Goal: Task Accomplishment & Management: Use online tool/utility

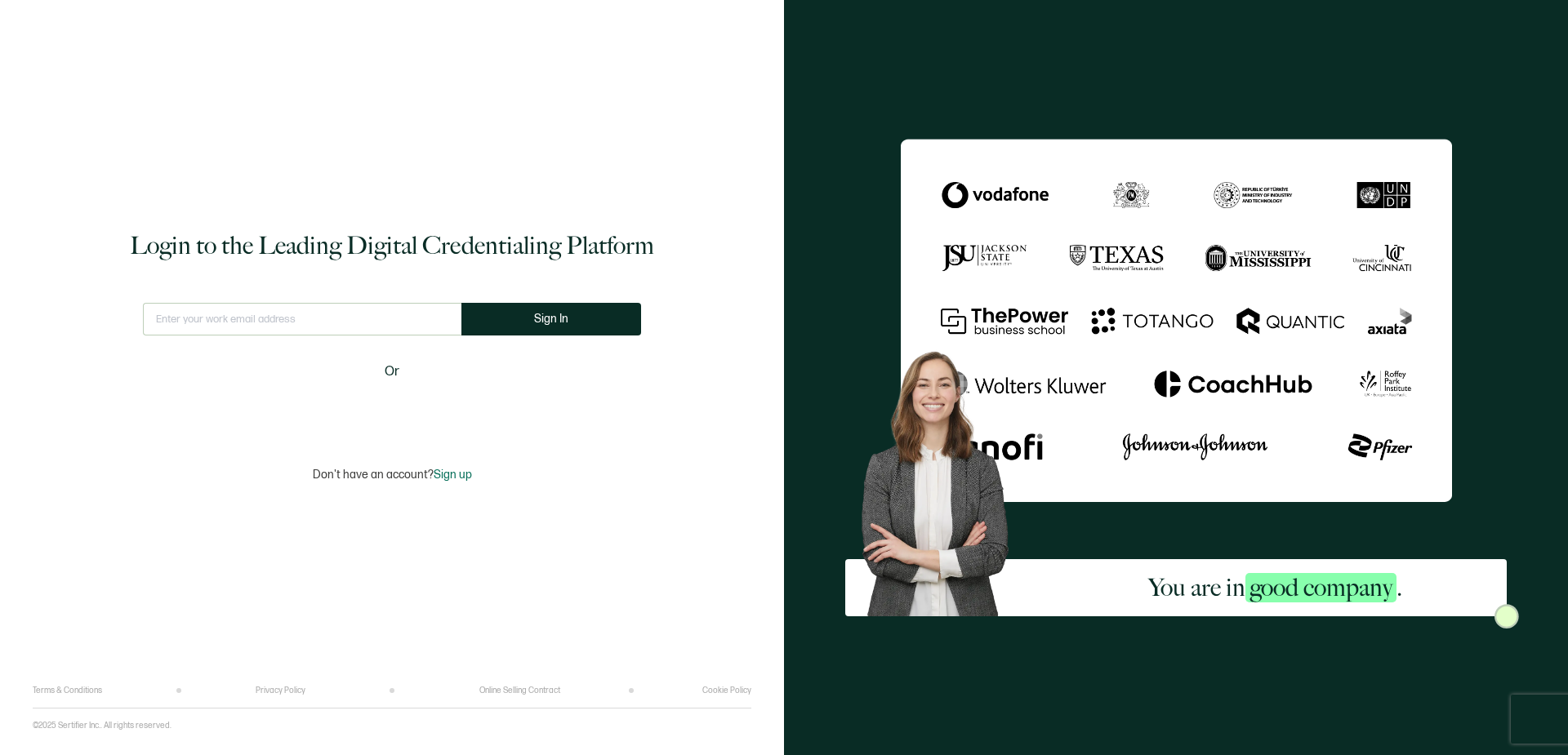
click at [382, 305] on input "text" at bounding box center [302, 318] width 318 height 33
type input "[PERSON_NAME][EMAIL_ADDRESS][DOMAIN_NAME]"
click at [594, 311] on button "Sign In" at bounding box center [551, 318] width 180 height 33
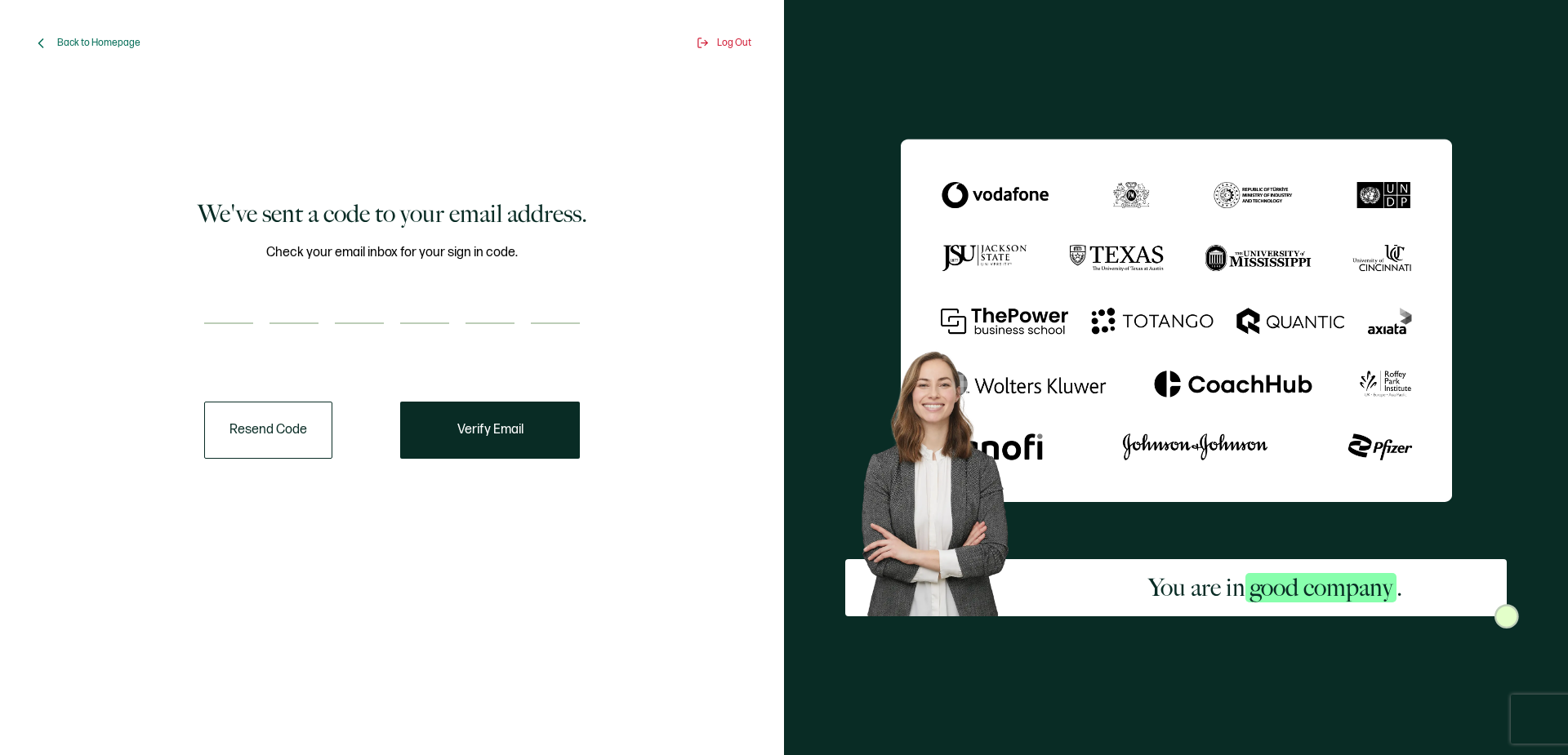
click at [221, 306] on input "number" at bounding box center [228, 308] width 49 height 33
type input "7"
type input "2"
type input "8"
type input "7"
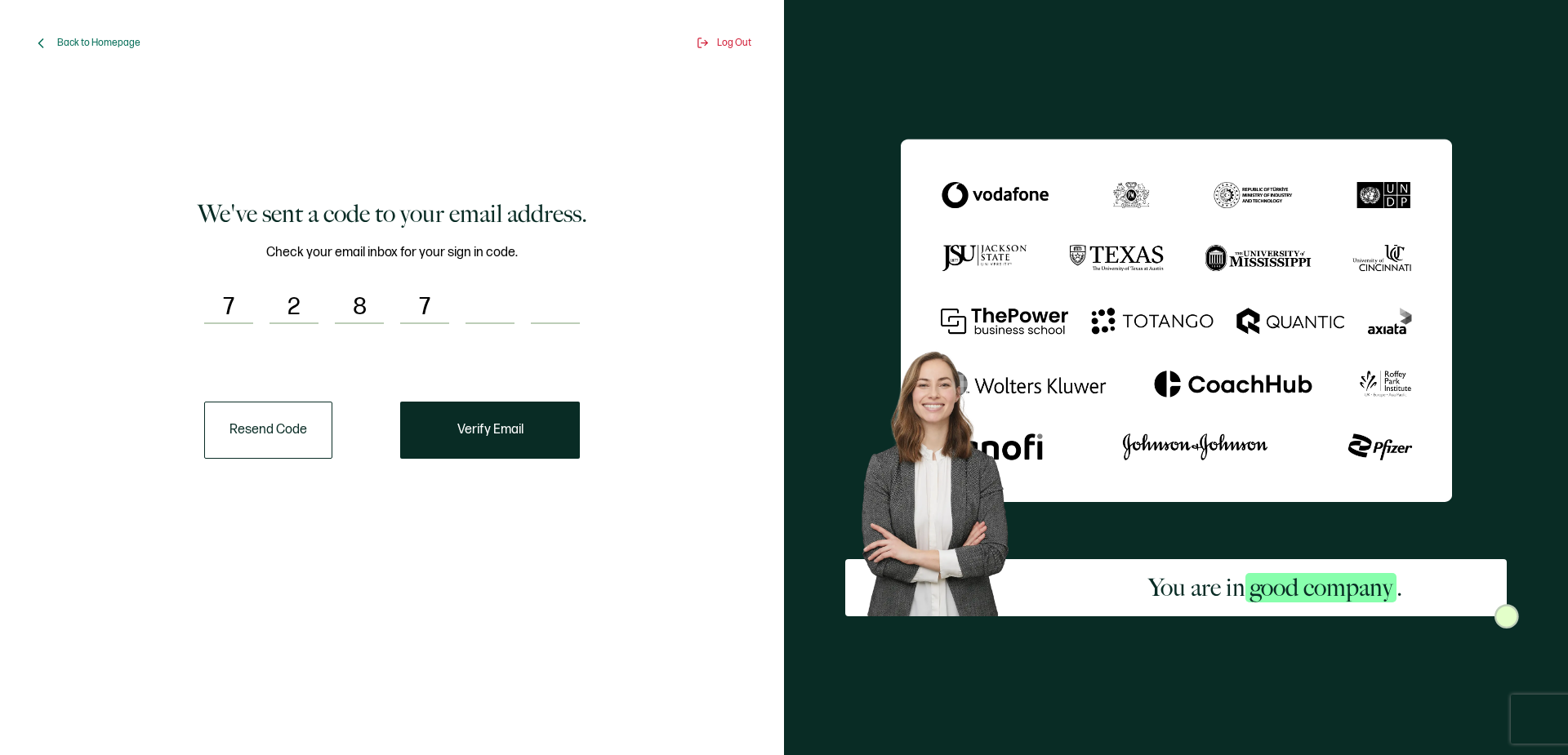
type input "0"
type input "9"
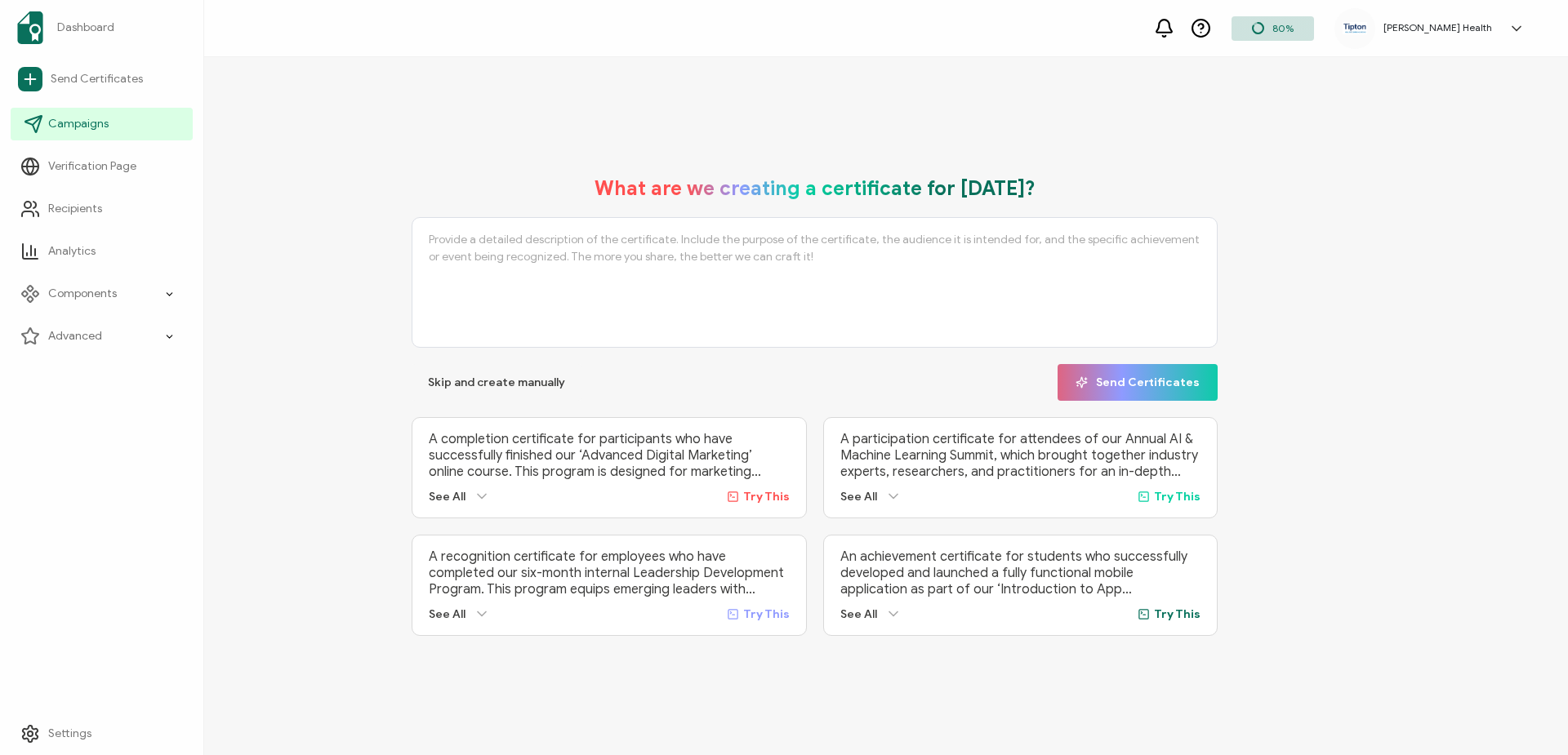
click at [108, 122] on link "Campaigns" at bounding box center [101, 123] width 182 height 33
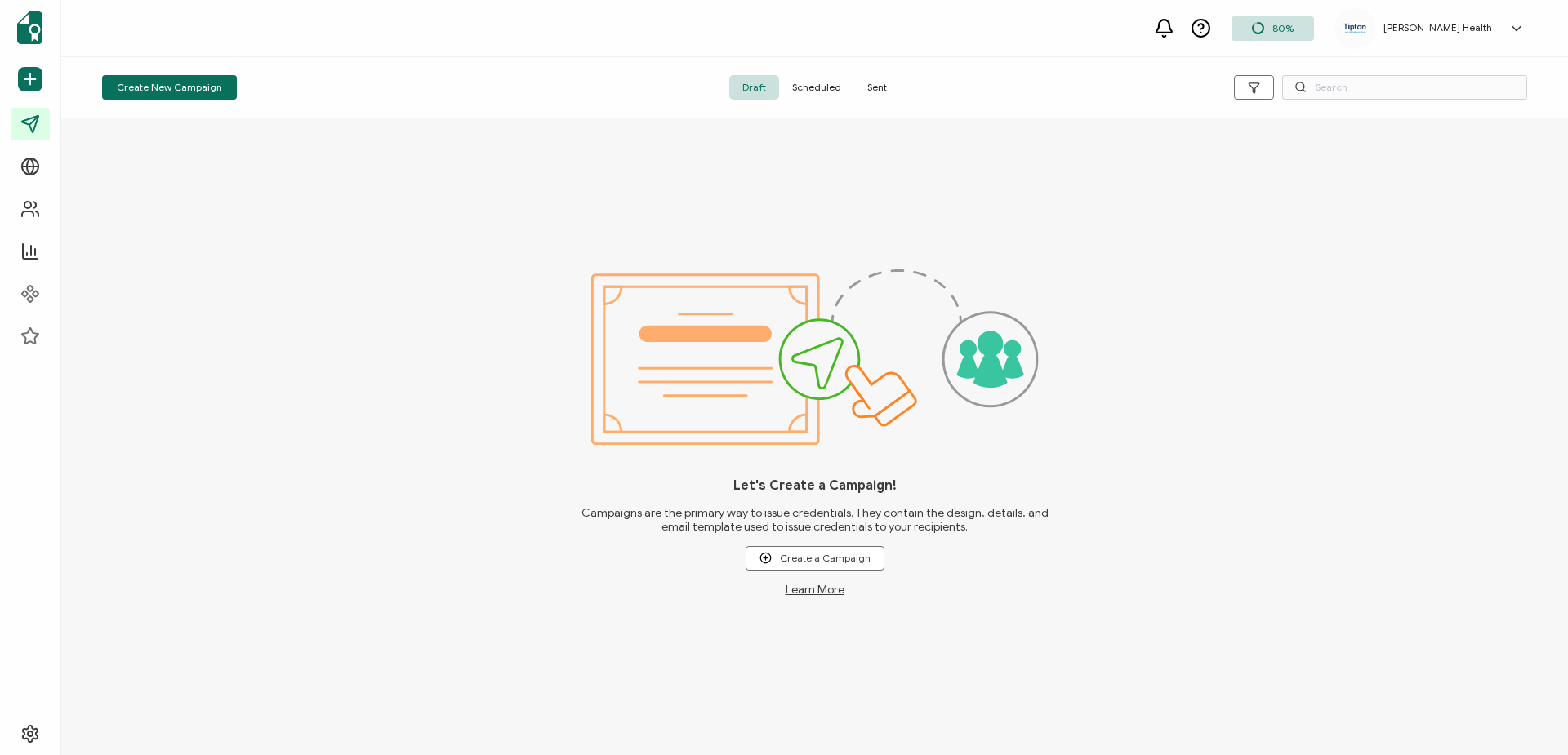
click at [881, 85] on span "Sent" at bounding box center [877, 87] width 46 height 25
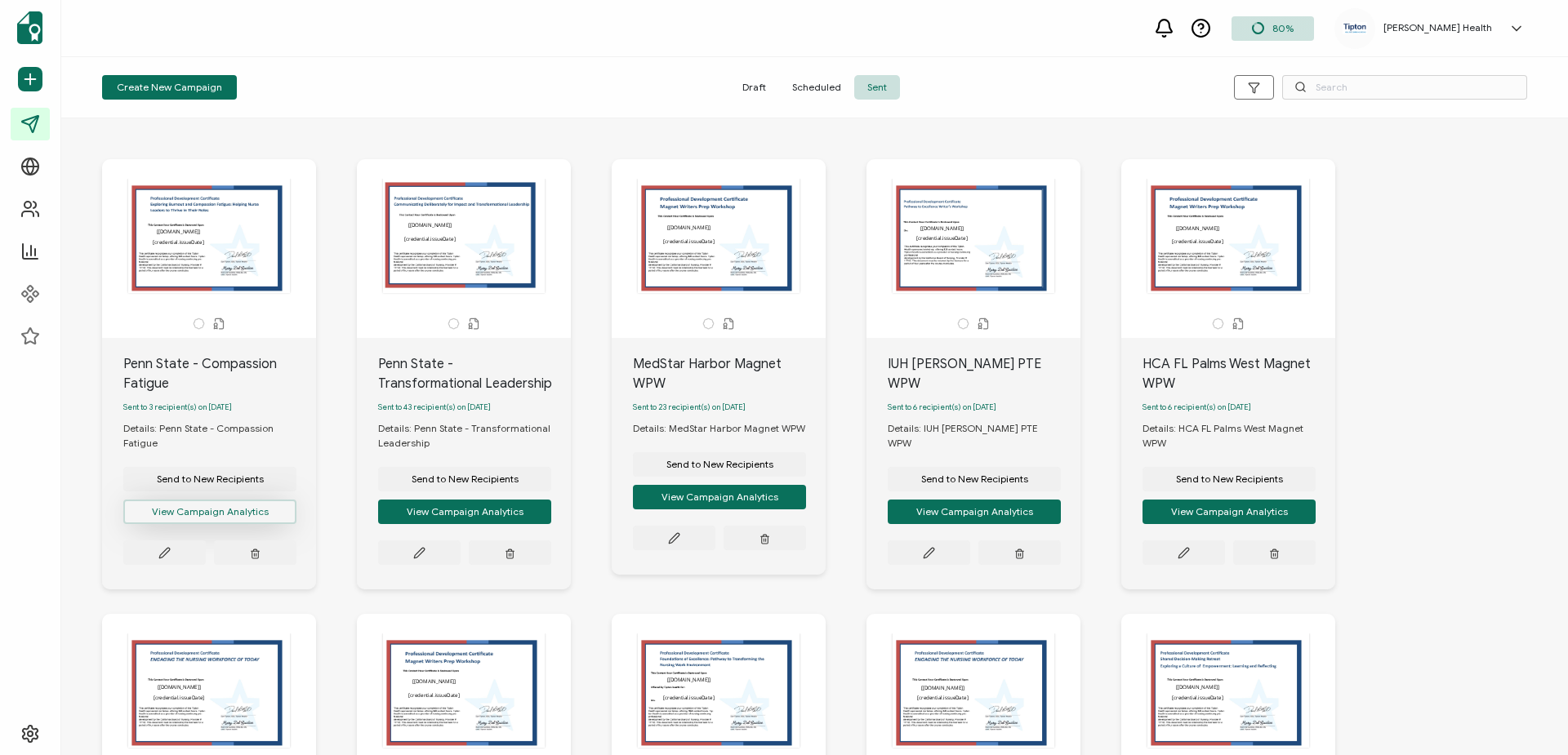
click at [218, 513] on button "View Campaign Analytics" at bounding box center [210, 512] width 173 height 25
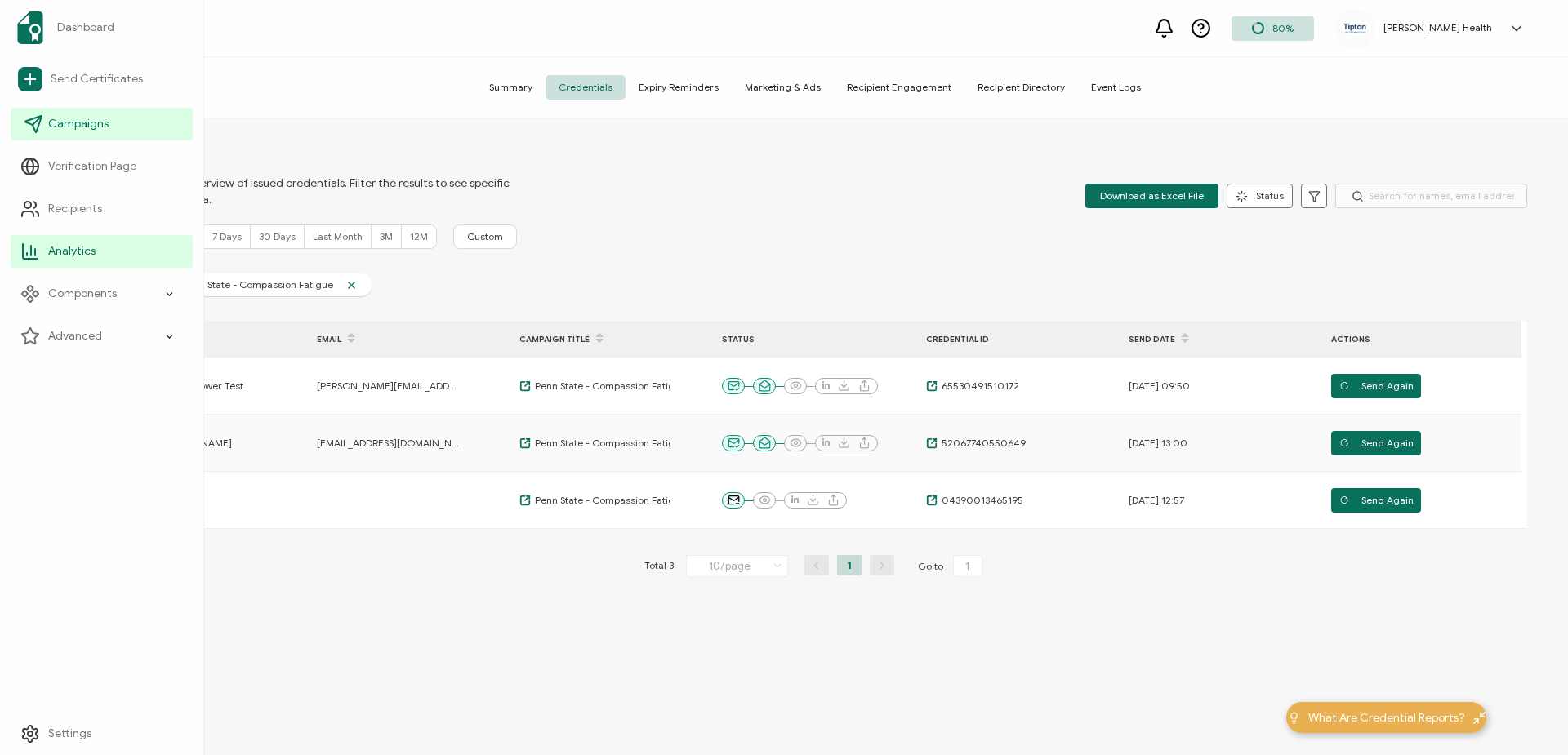
click at [102, 127] on span "Campaigns" at bounding box center [78, 123] width 61 height 17
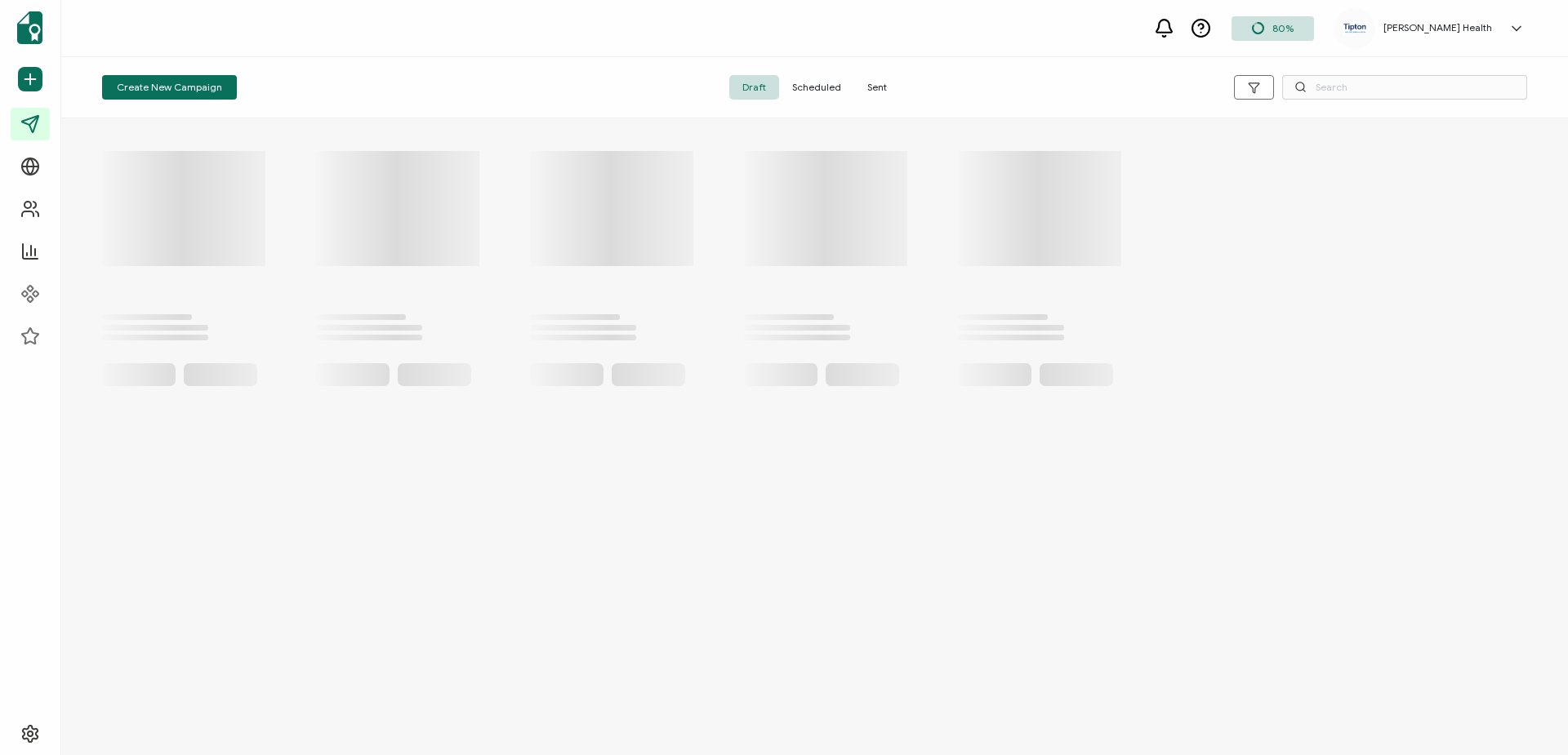
click at [875, 93] on span "Sent" at bounding box center [877, 87] width 46 height 25
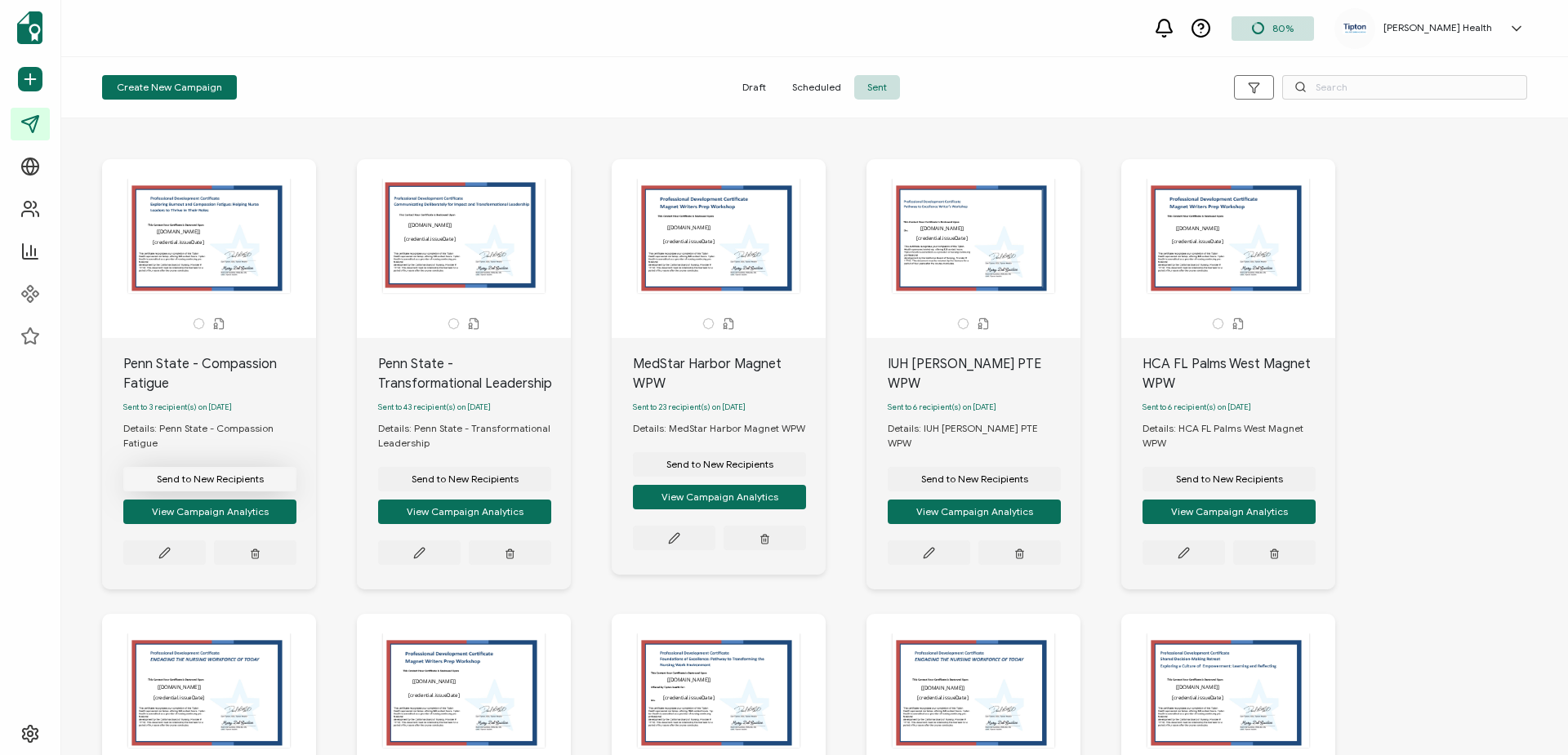
click at [216, 484] on span "Send to New Recipients" at bounding box center [210, 479] width 107 height 10
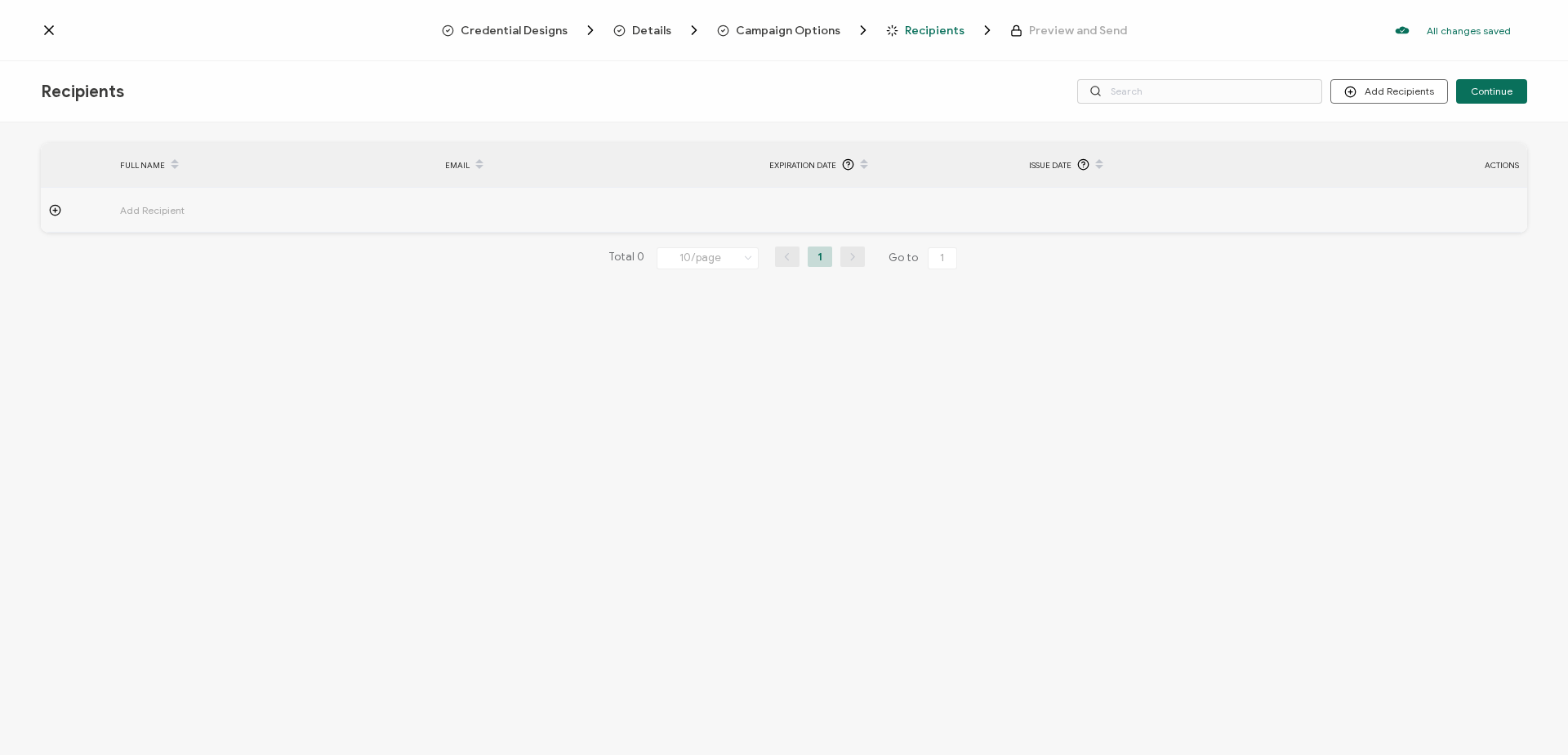
click at [47, 25] on icon at bounding box center [49, 30] width 17 height 17
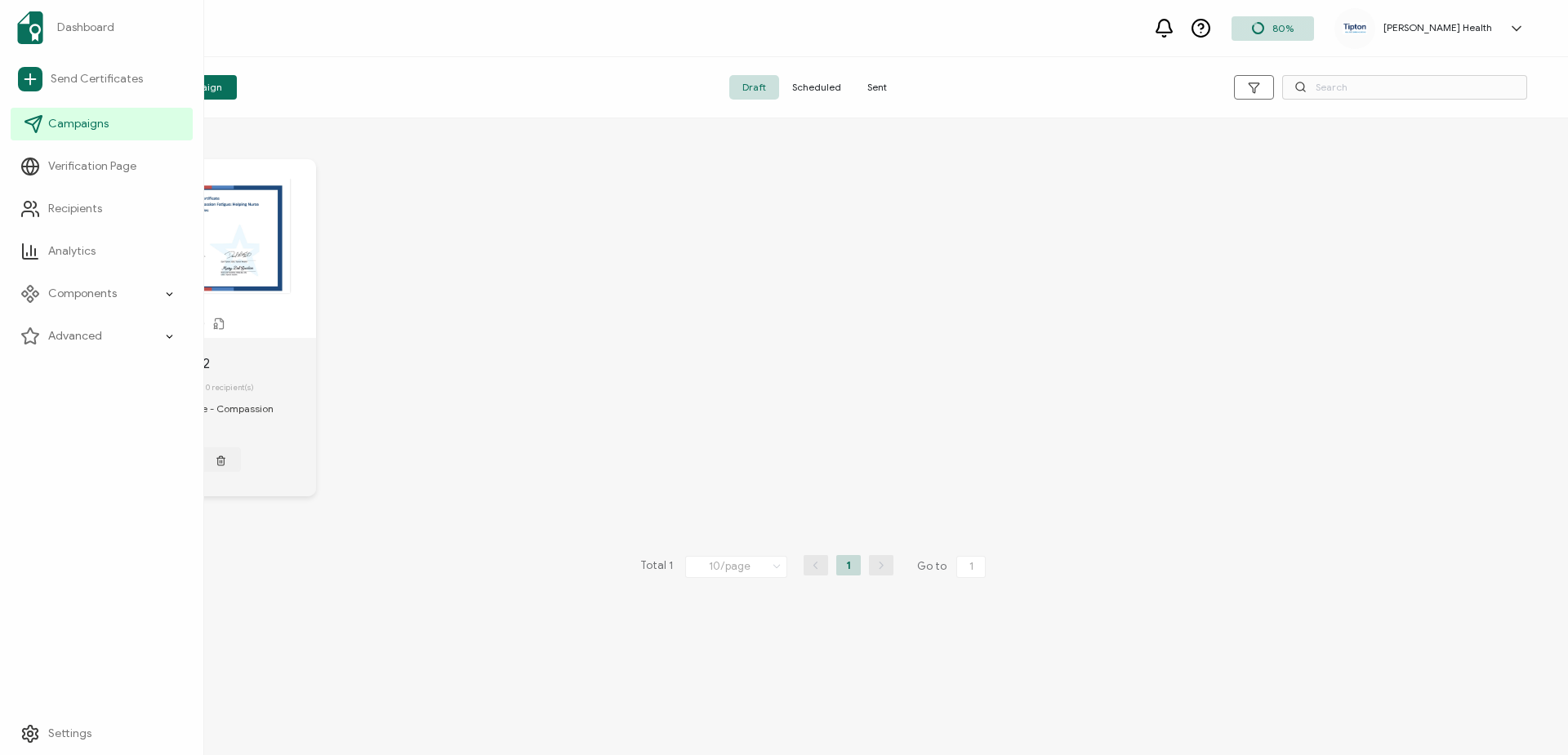
click at [95, 128] on span "Campaigns" at bounding box center [78, 123] width 61 height 17
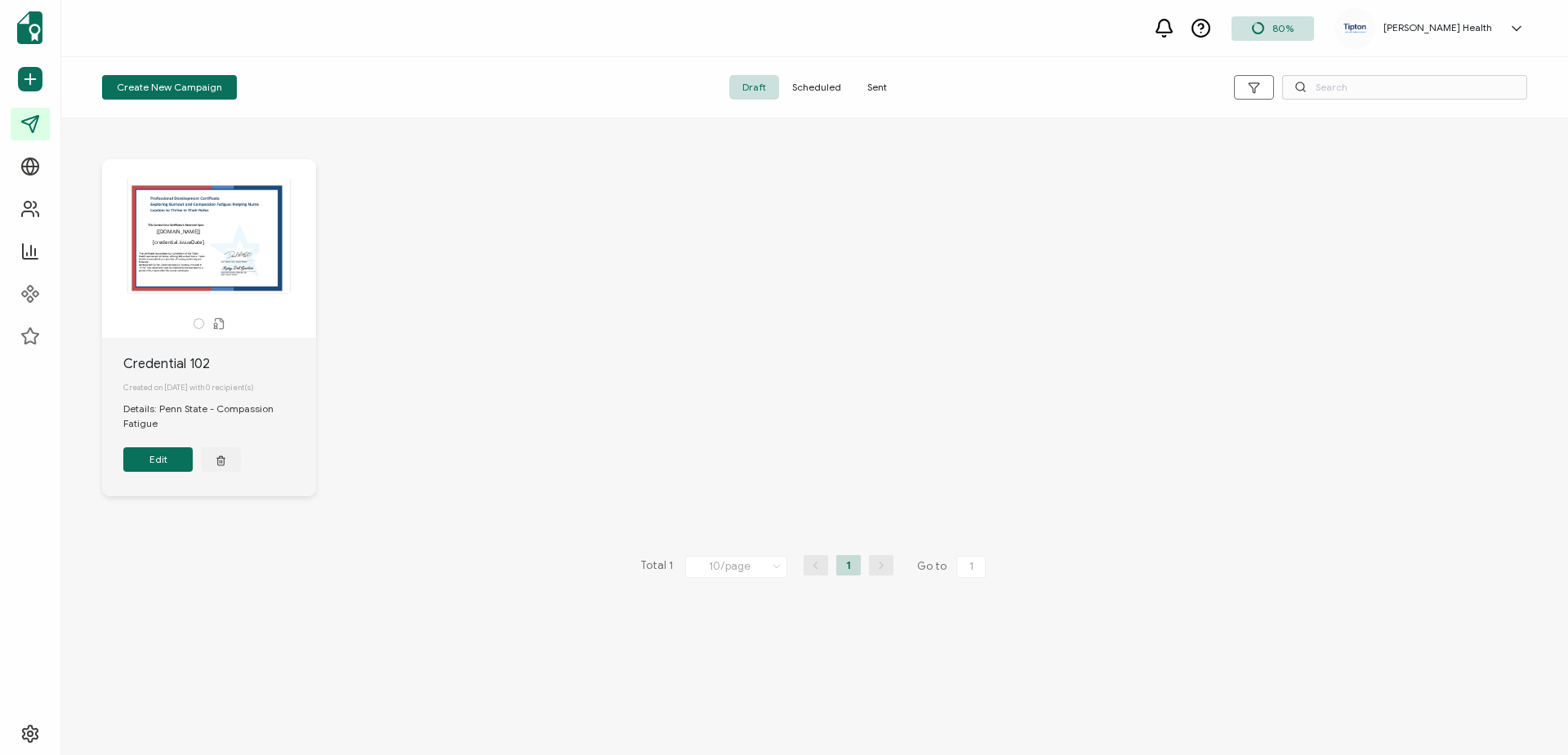
click at [884, 92] on span "Sent" at bounding box center [877, 87] width 46 height 25
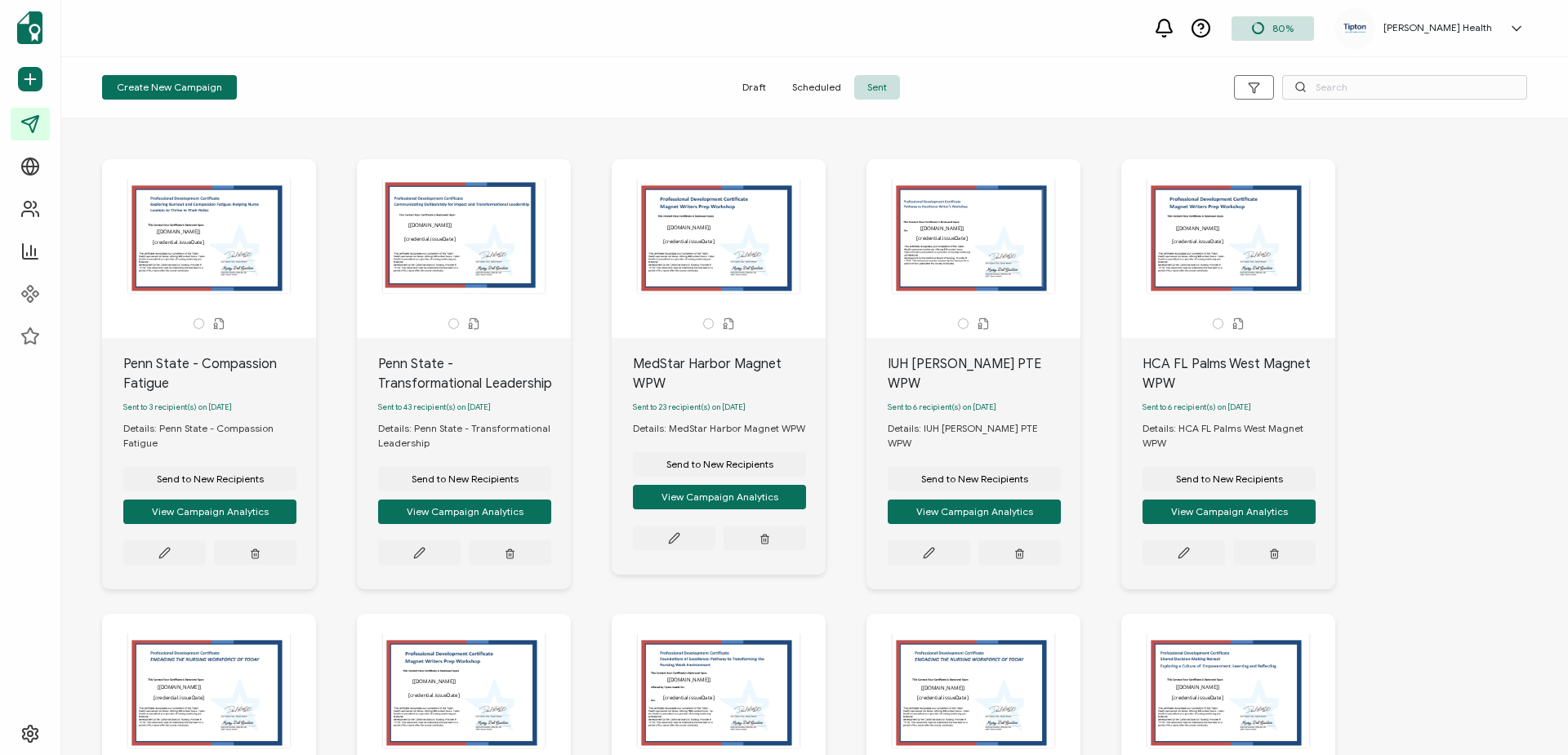
click at [761, 84] on span "Draft" at bounding box center [754, 87] width 49 height 25
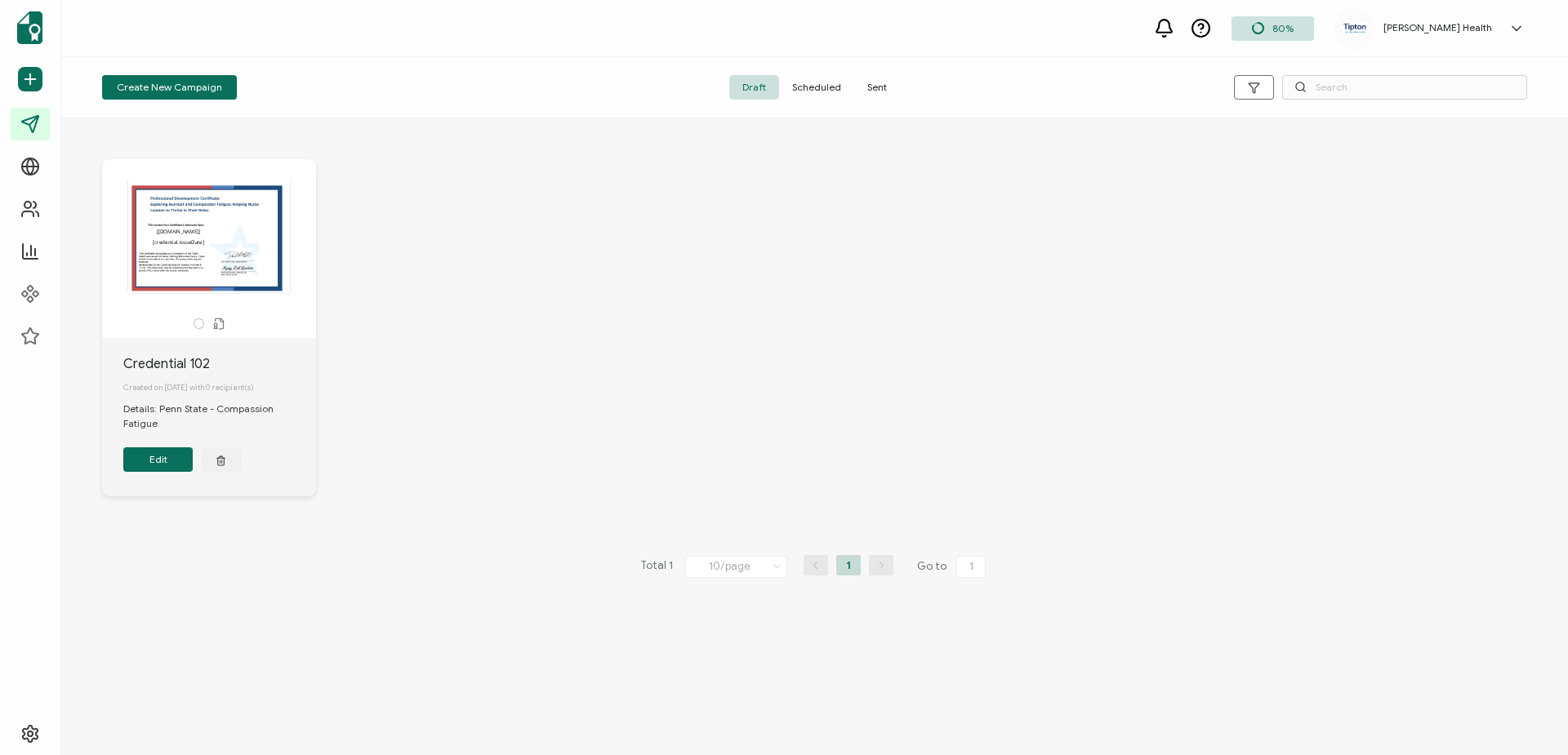
click at [877, 89] on span "Sent" at bounding box center [877, 87] width 46 height 25
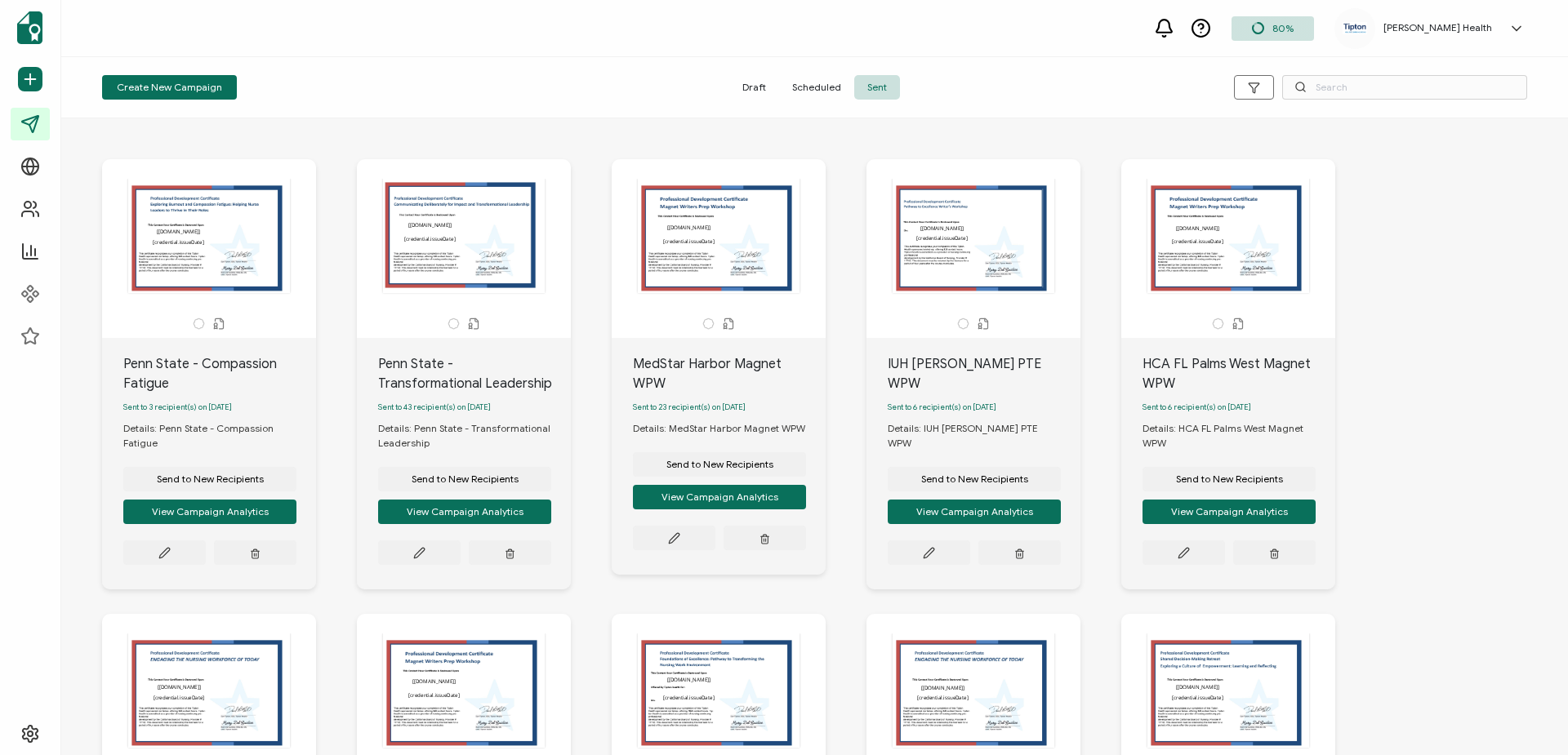
click at [754, 83] on span "Draft" at bounding box center [754, 87] width 49 height 25
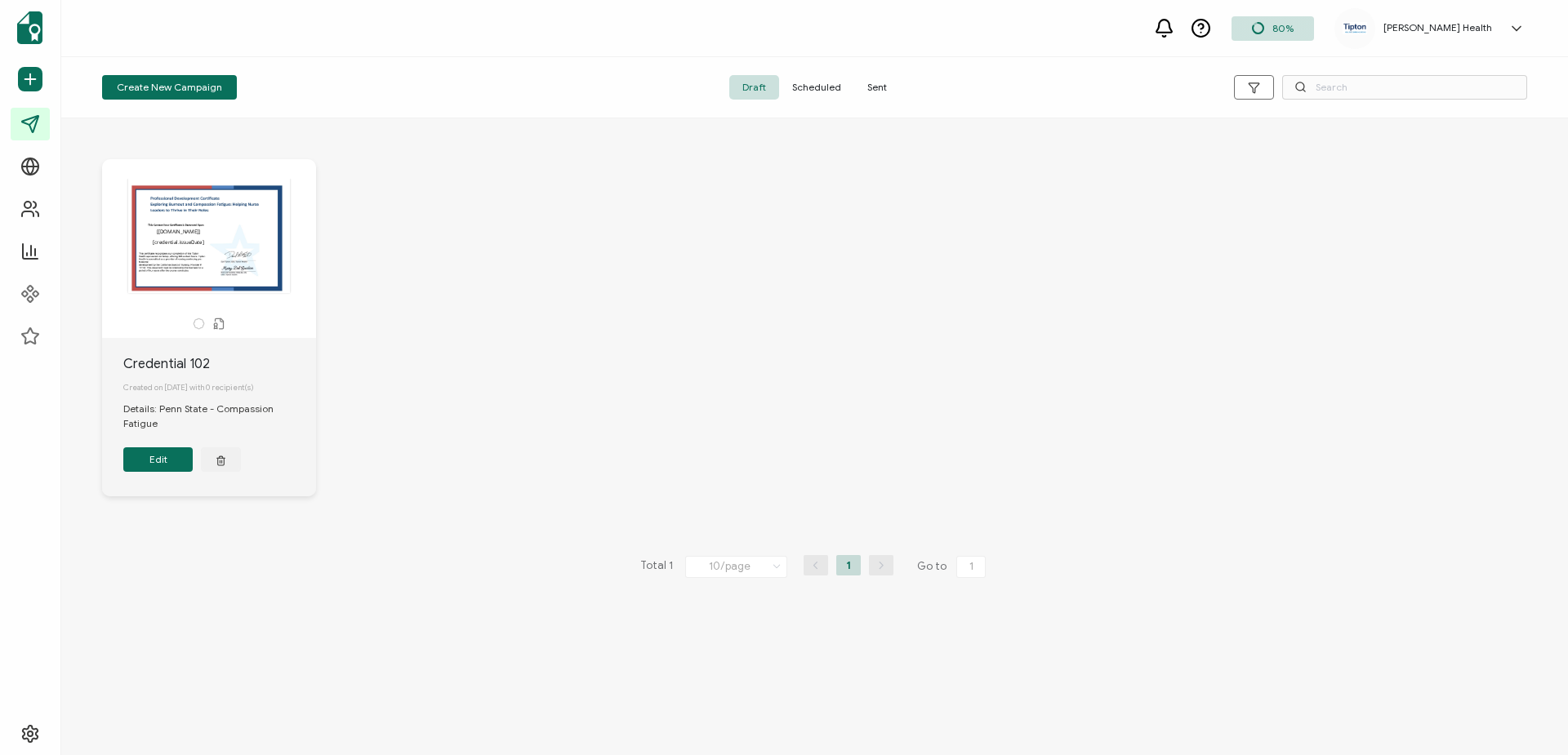
click at [876, 85] on span "Sent" at bounding box center [877, 87] width 46 height 25
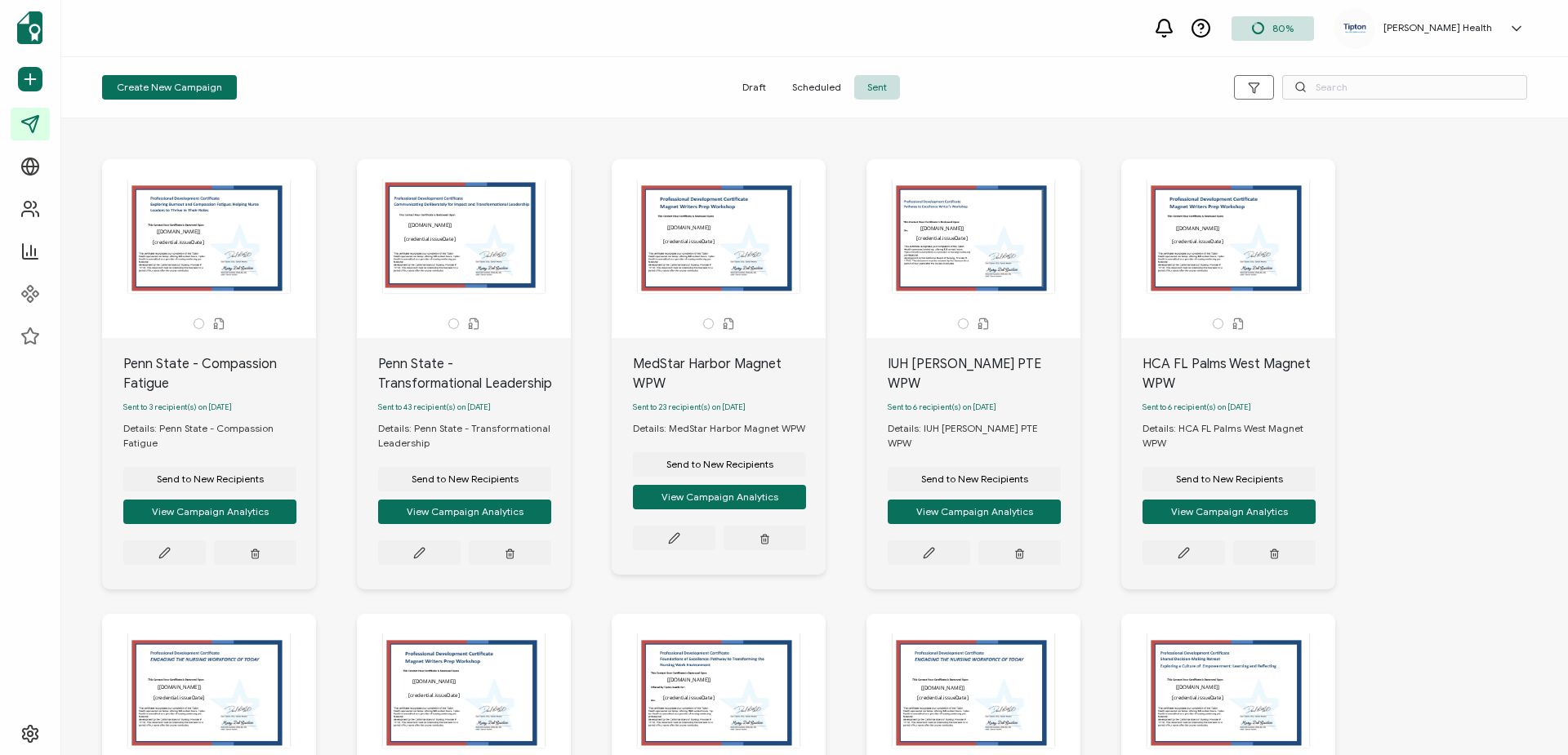
click at [765, 83] on span "Draft" at bounding box center [754, 87] width 49 height 25
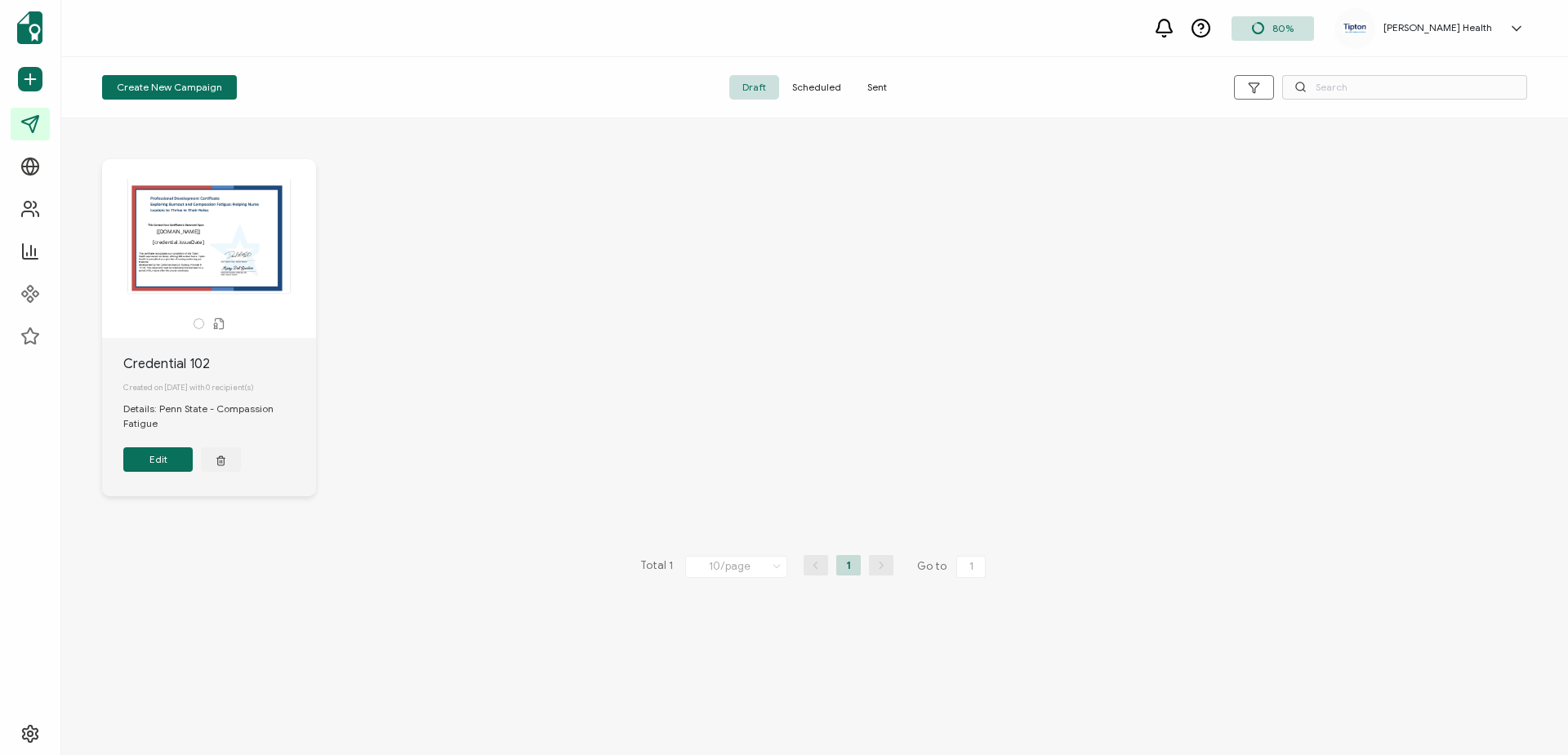
click at [875, 81] on span "Sent" at bounding box center [877, 87] width 46 height 25
